Goal: Check status: Check status

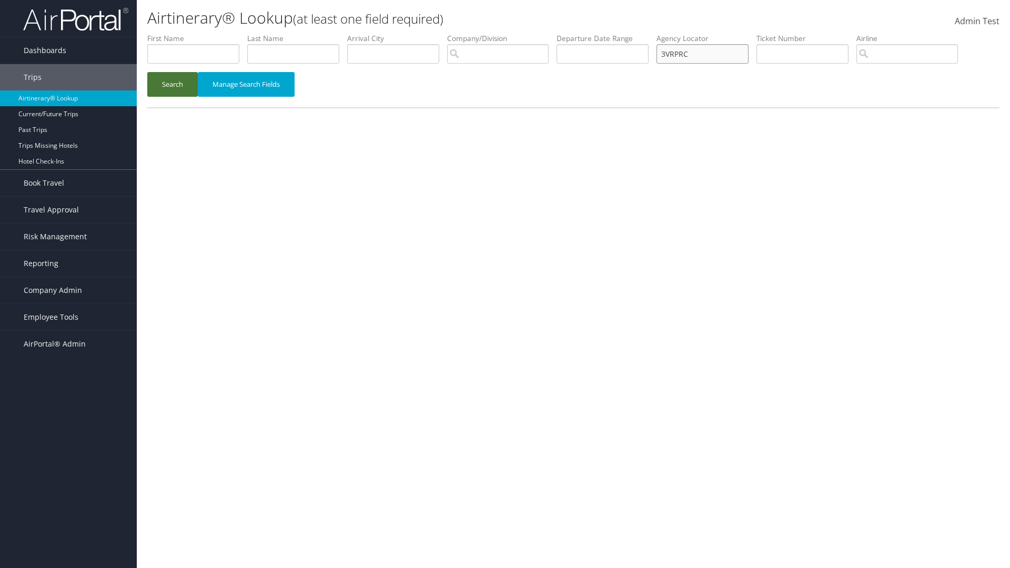
type input "3VRPRC"
click at [173, 84] on button "Search" at bounding box center [172, 84] width 51 height 25
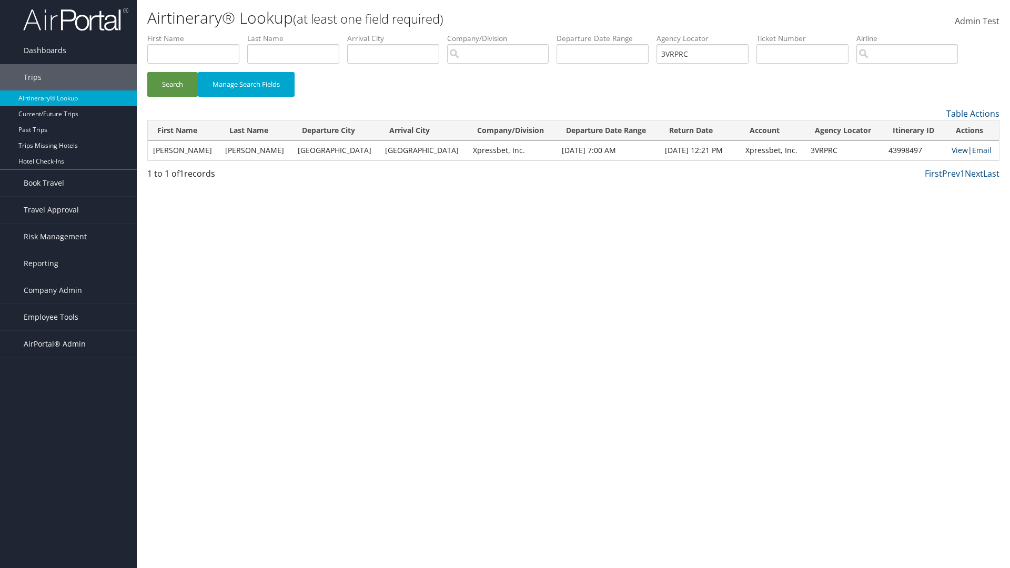
click at [952, 150] on link "View" at bounding box center [960, 150] width 16 height 10
